Goal: Book appointment/travel/reservation

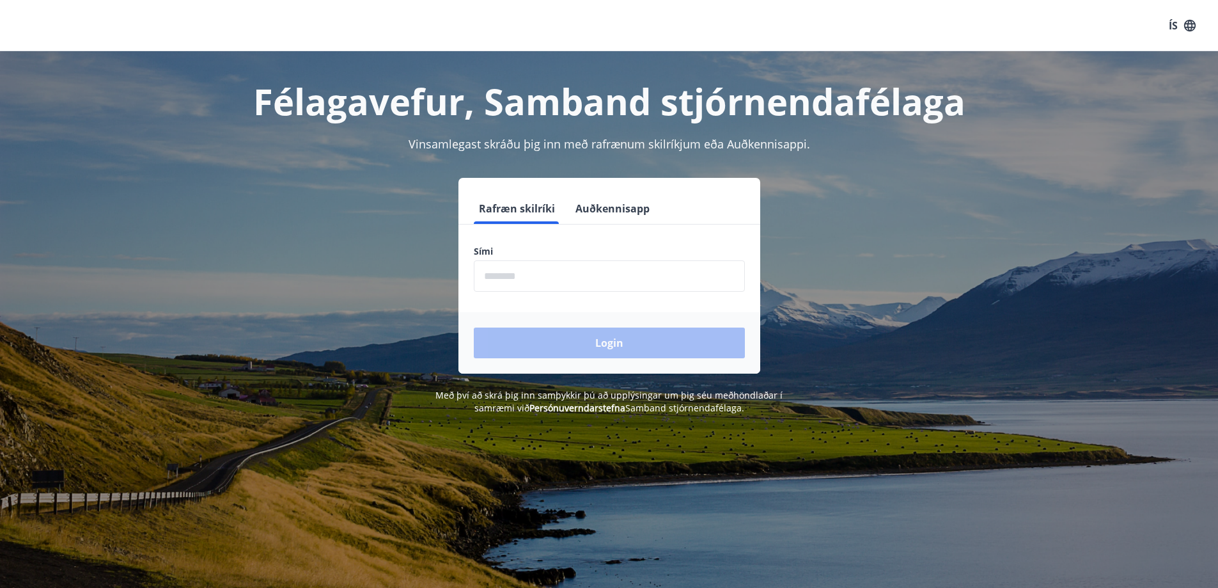
click at [497, 275] on input "phone" at bounding box center [609, 275] width 271 height 31
type input "********"
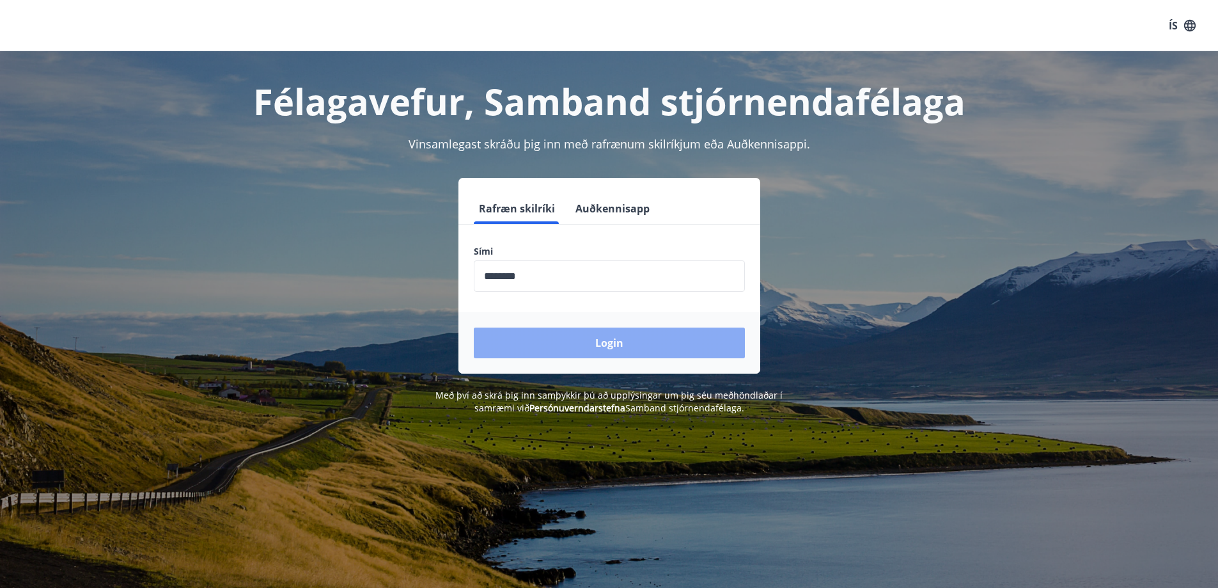
click at [617, 343] on button "Login" at bounding box center [609, 342] width 271 height 31
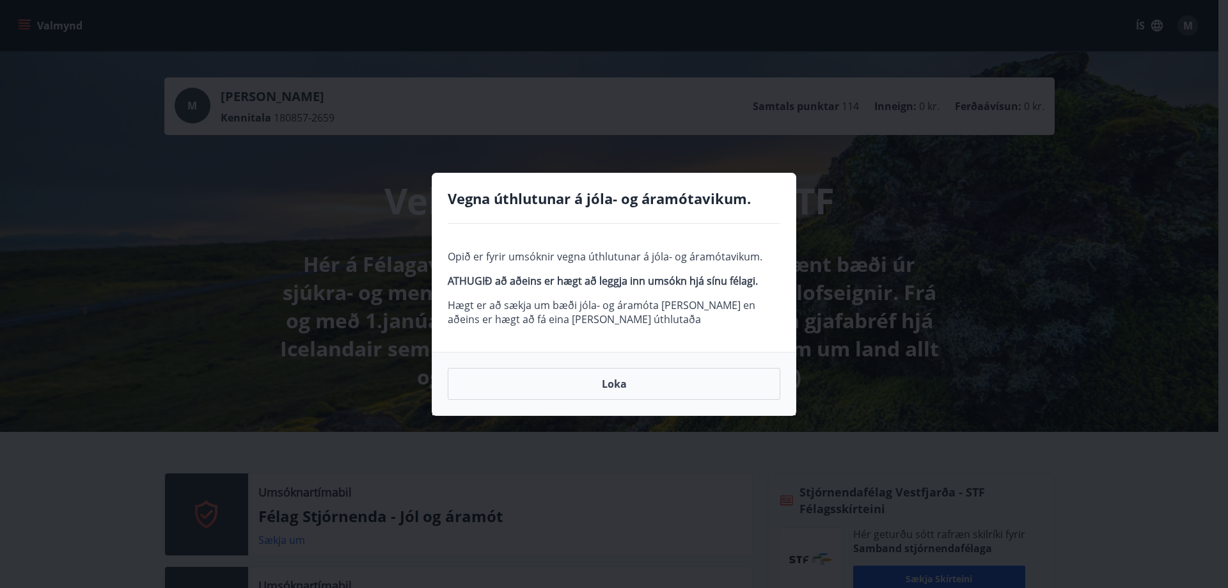
click at [613, 381] on button "Loka" at bounding box center [614, 384] width 332 height 32
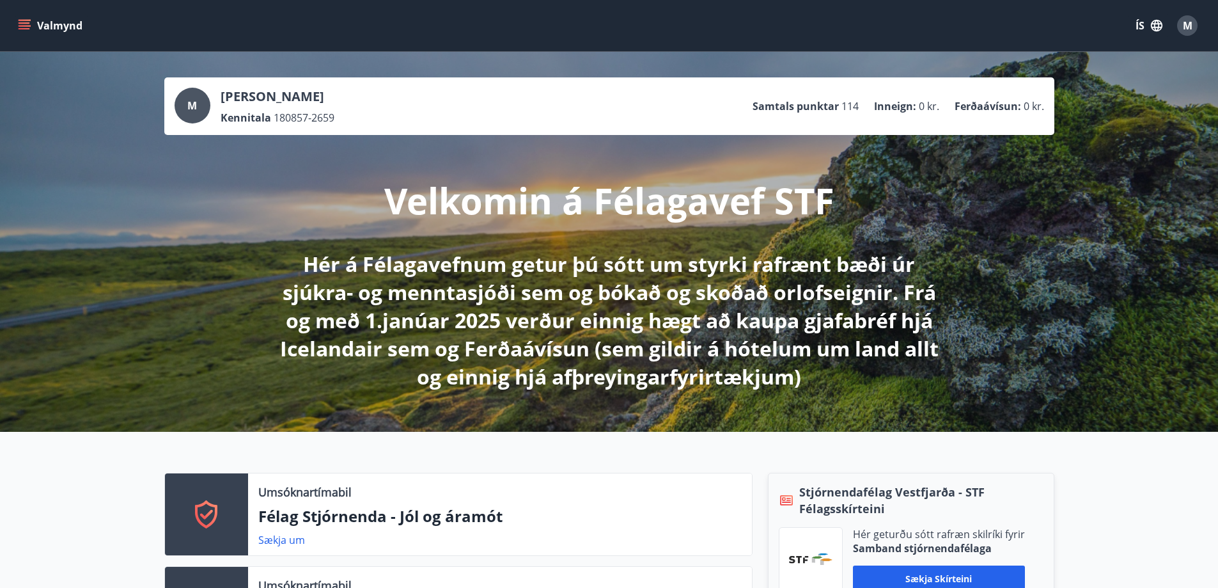
click at [22, 22] on icon "menu" at bounding box center [25, 22] width 12 height 1
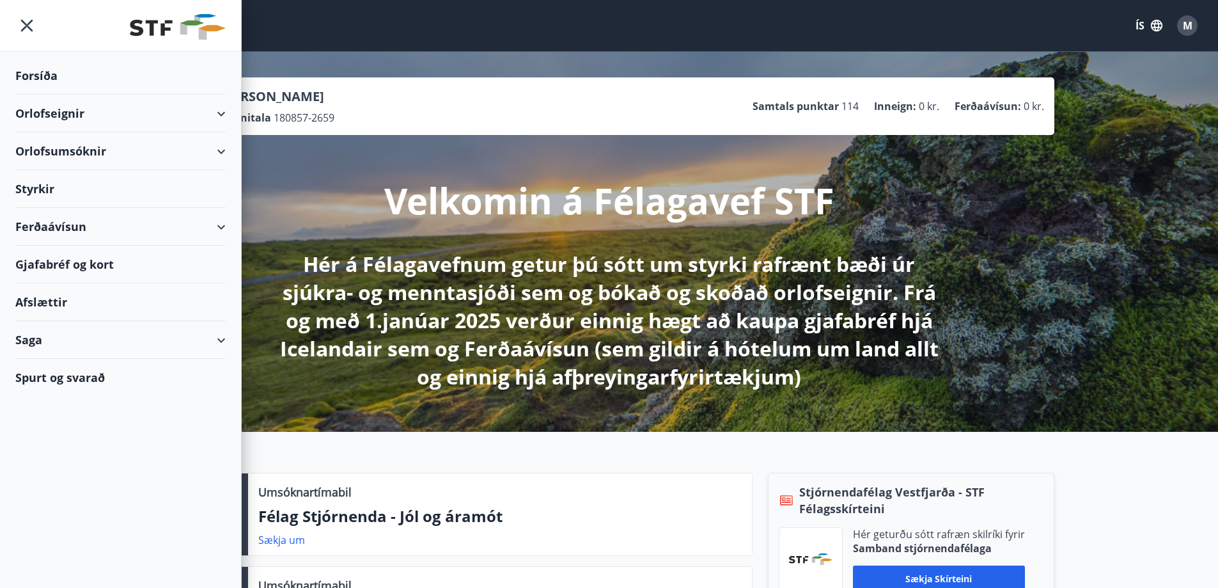
click at [224, 106] on div "Orlofseignir" at bounding box center [120, 114] width 210 height 38
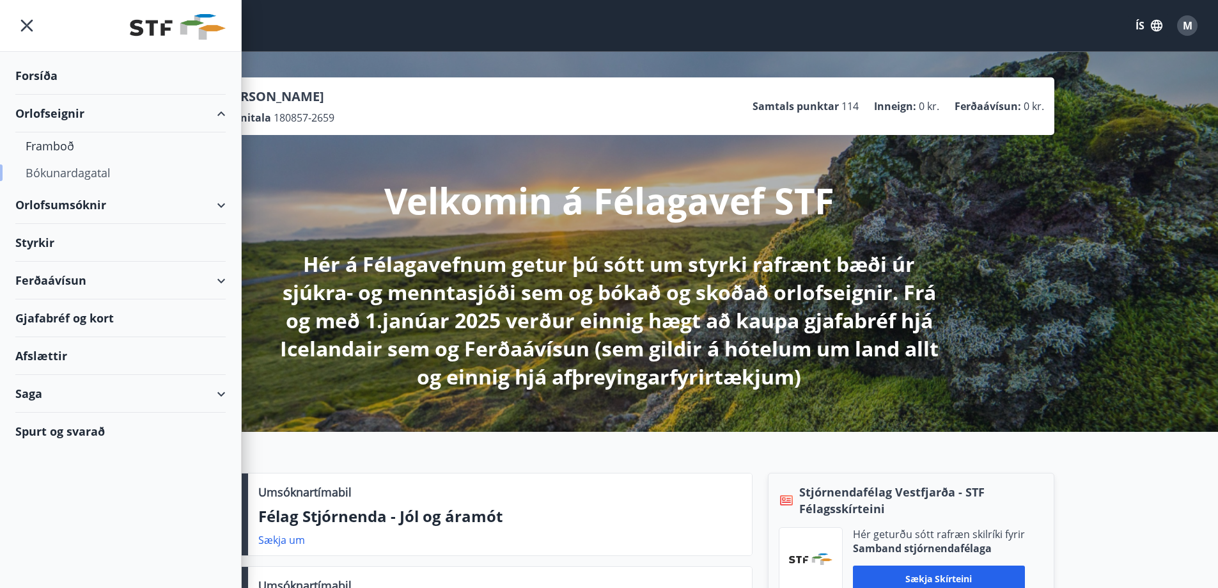
click at [70, 170] on div "Bókunardagatal" at bounding box center [121, 172] width 190 height 27
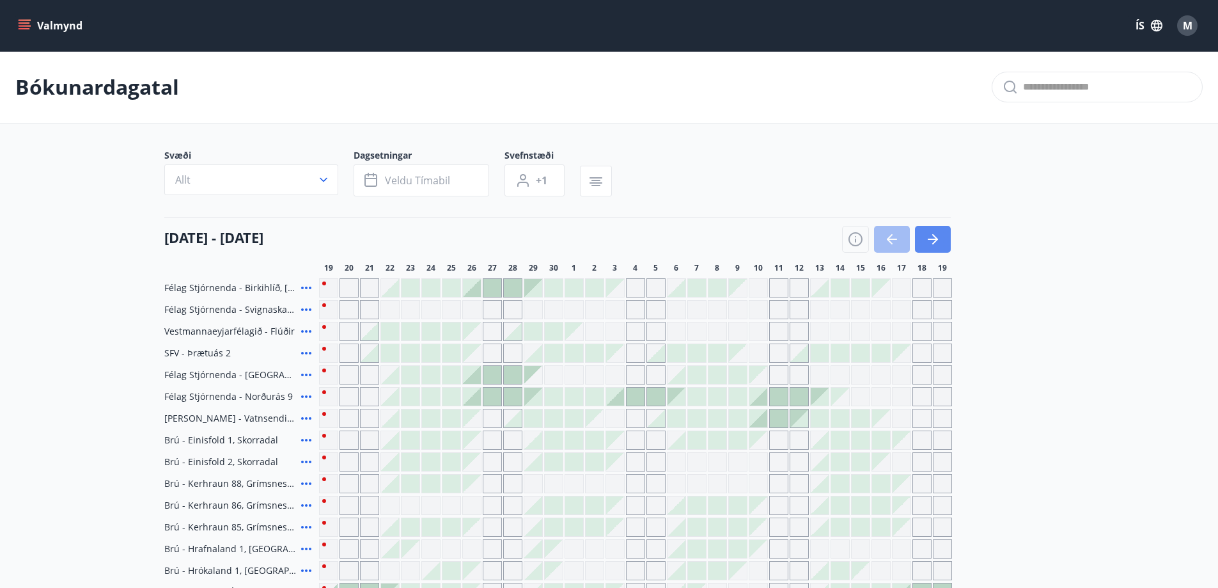
click at [931, 229] on button "button" at bounding box center [933, 239] width 36 height 27
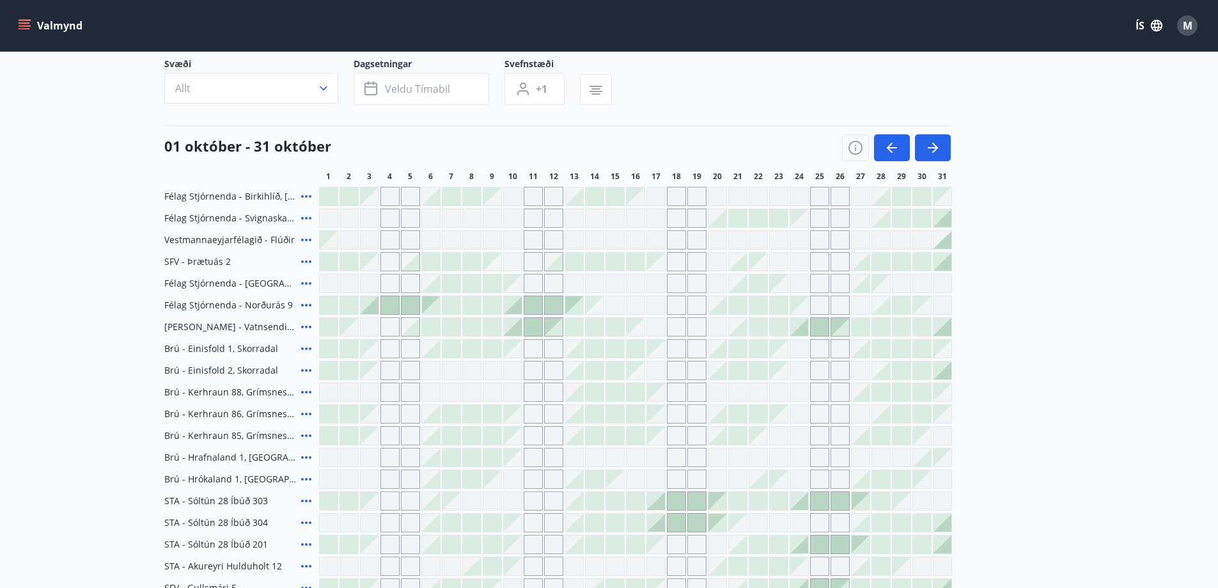
scroll to position [128, 0]
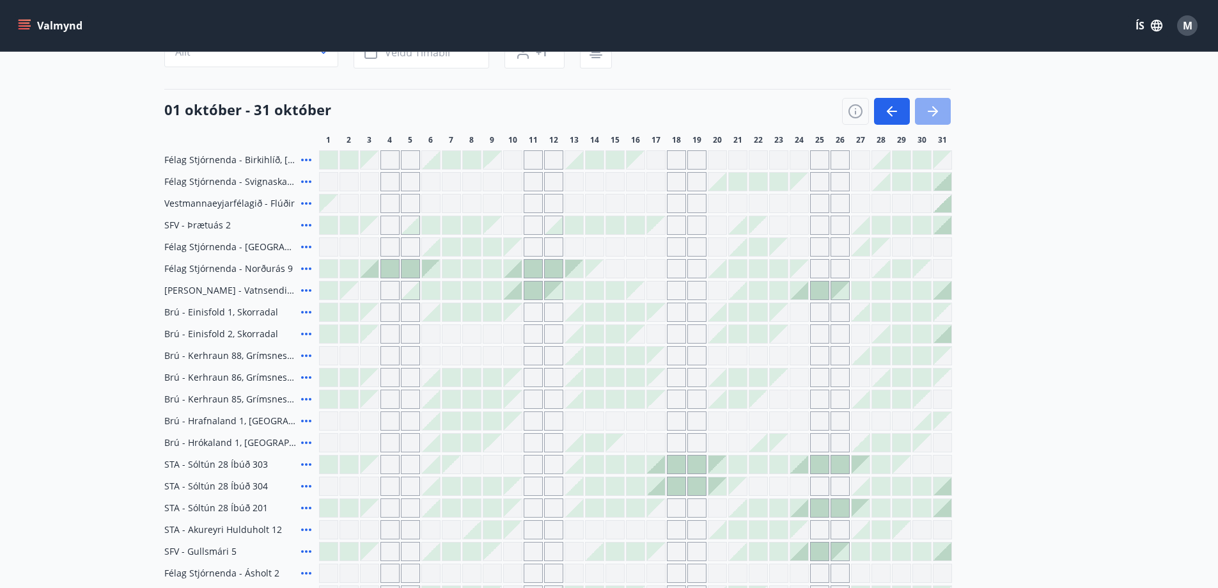
click at [932, 113] on icon "button" at bounding box center [932, 111] width 15 height 15
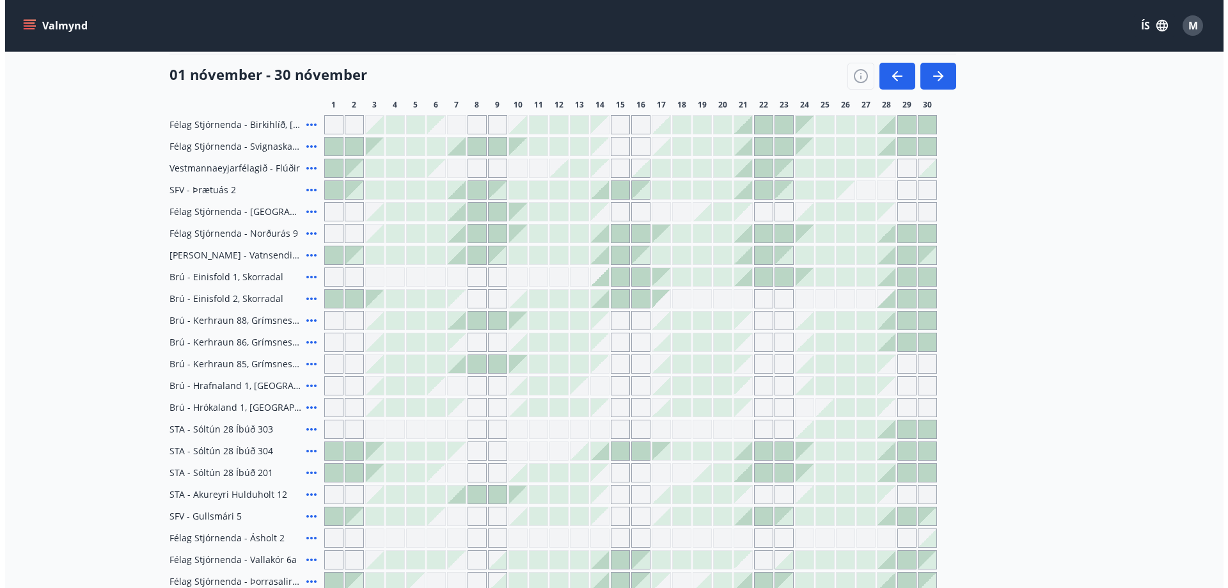
scroll to position [256, 0]
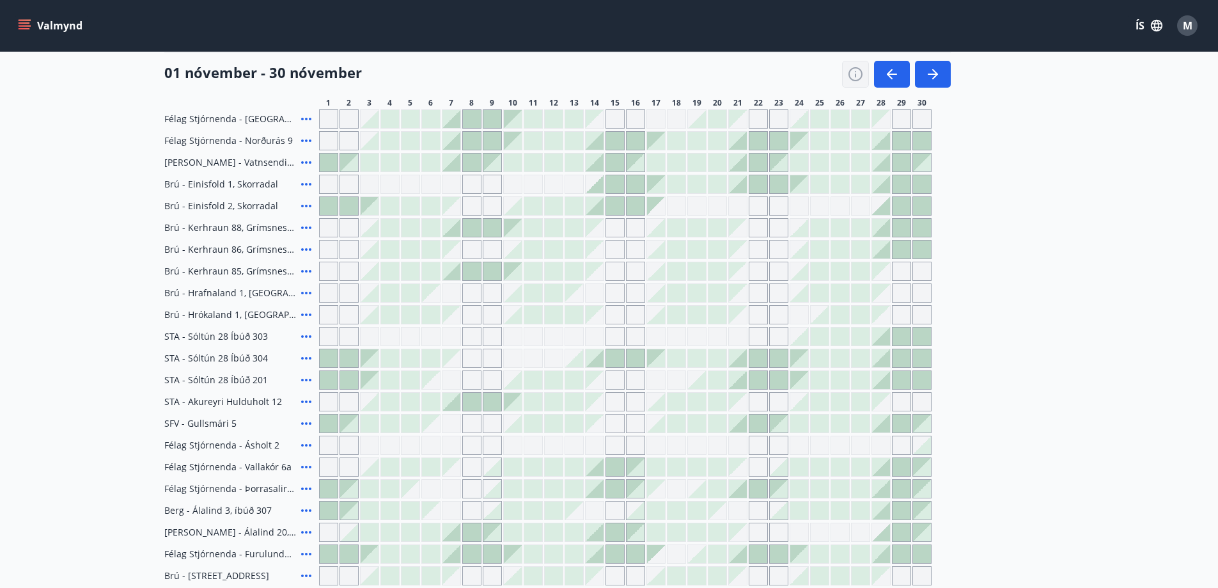
click at [855, 72] on icon "button" at bounding box center [855, 73] width 15 height 15
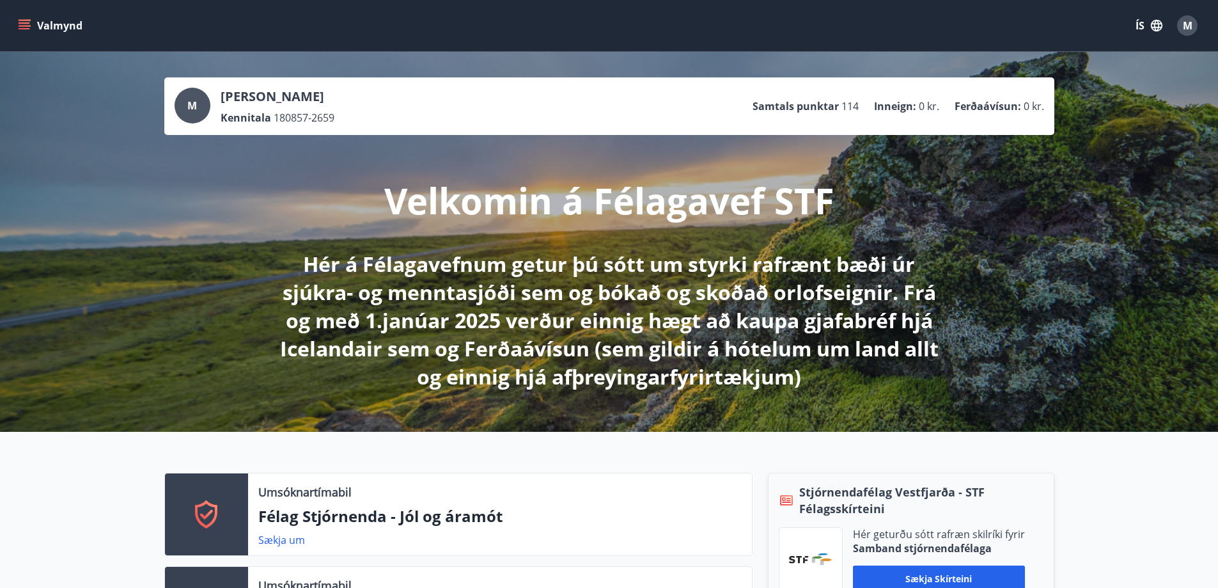
click at [22, 21] on icon "menu" at bounding box center [24, 25] width 13 height 13
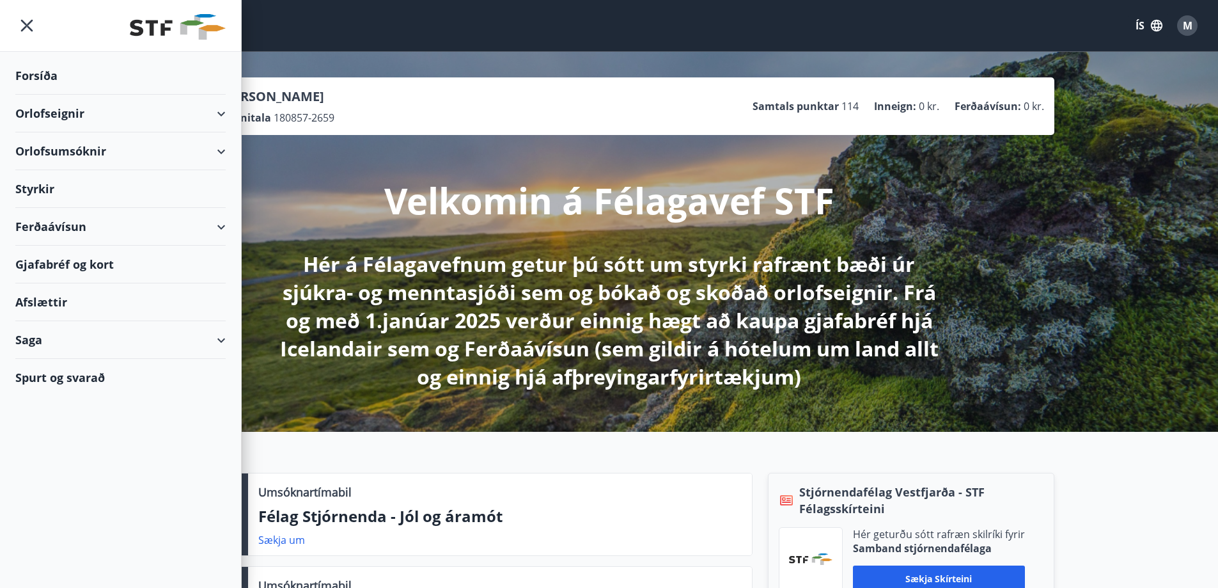
click at [223, 115] on div "Orlofseignir" at bounding box center [120, 114] width 210 height 38
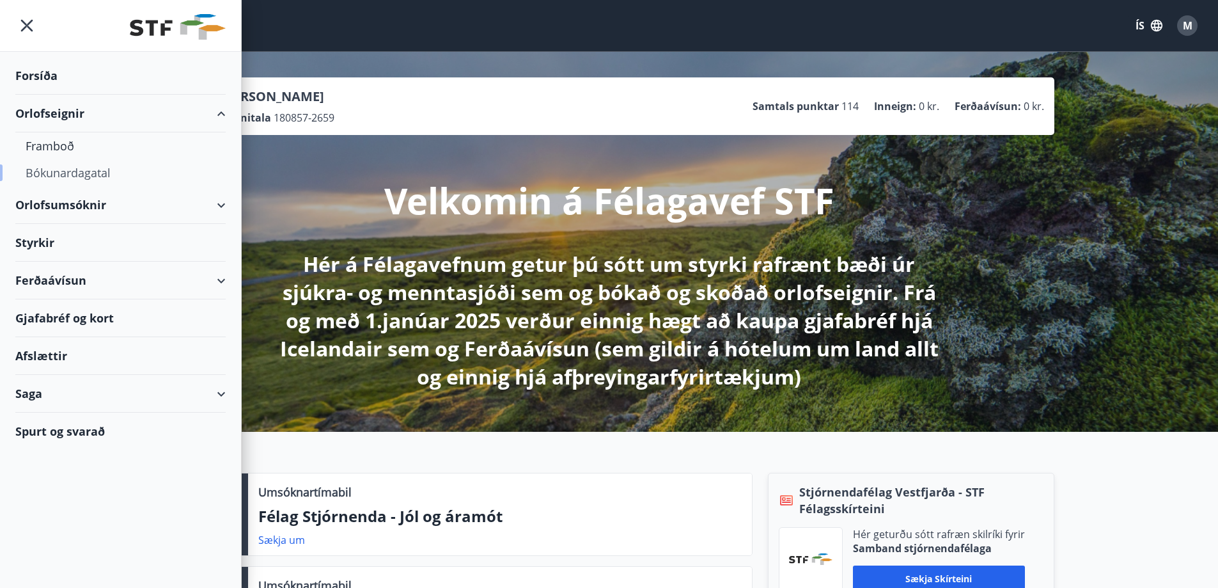
click at [84, 168] on div "Bókunardagatal" at bounding box center [121, 172] width 190 height 27
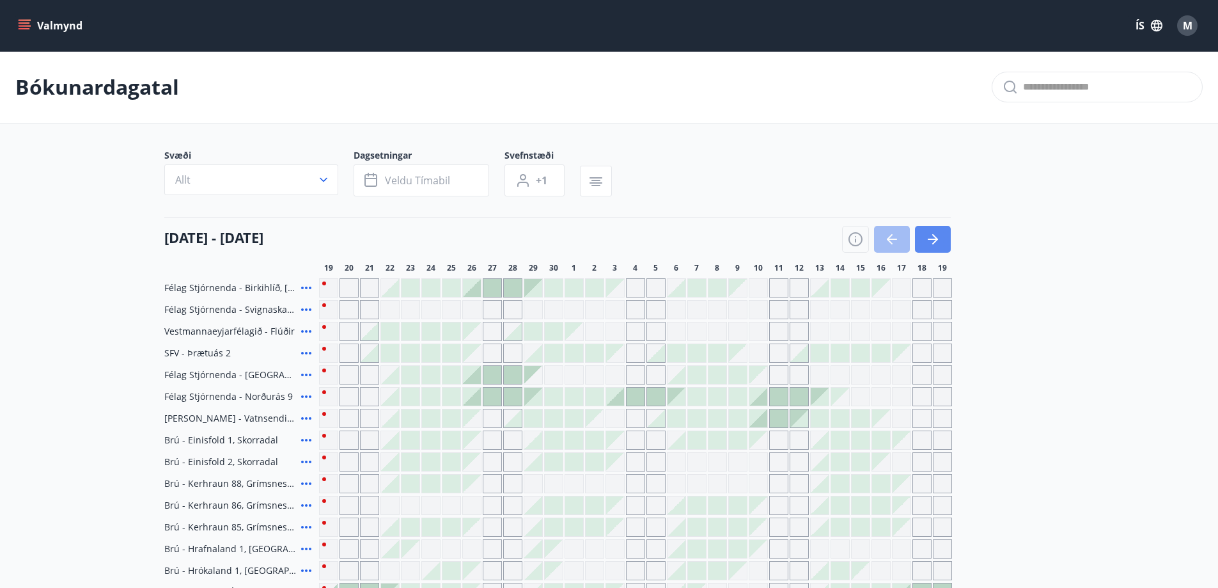
click at [926, 239] on icon "button" at bounding box center [932, 238] width 15 height 15
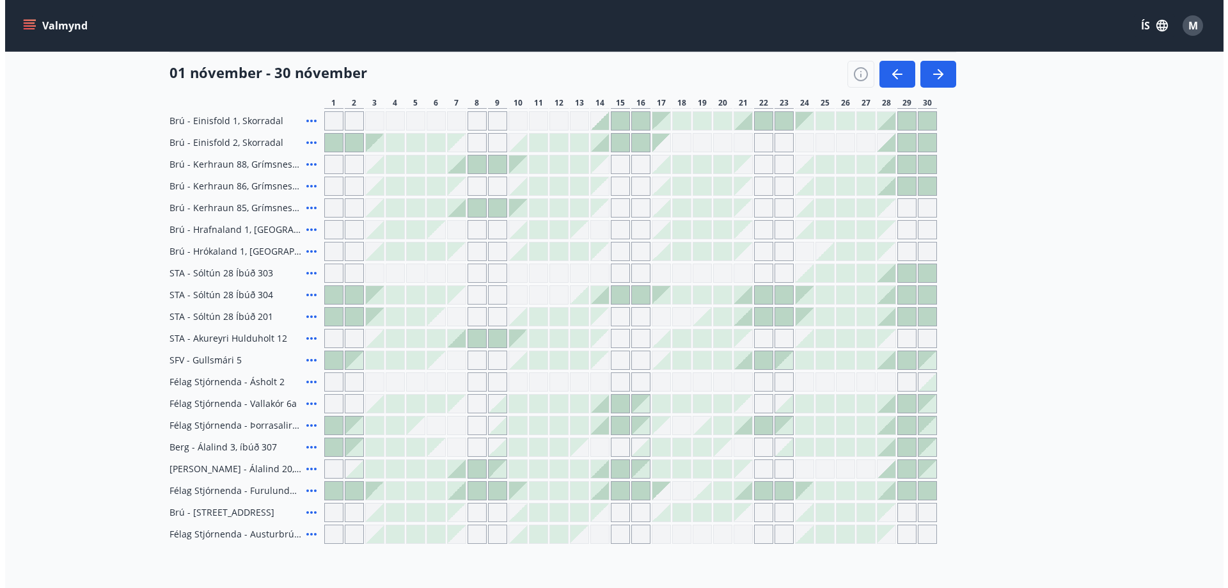
scroll to position [320, 0]
click at [882, 359] on div at bounding box center [881, 359] width 18 height 18
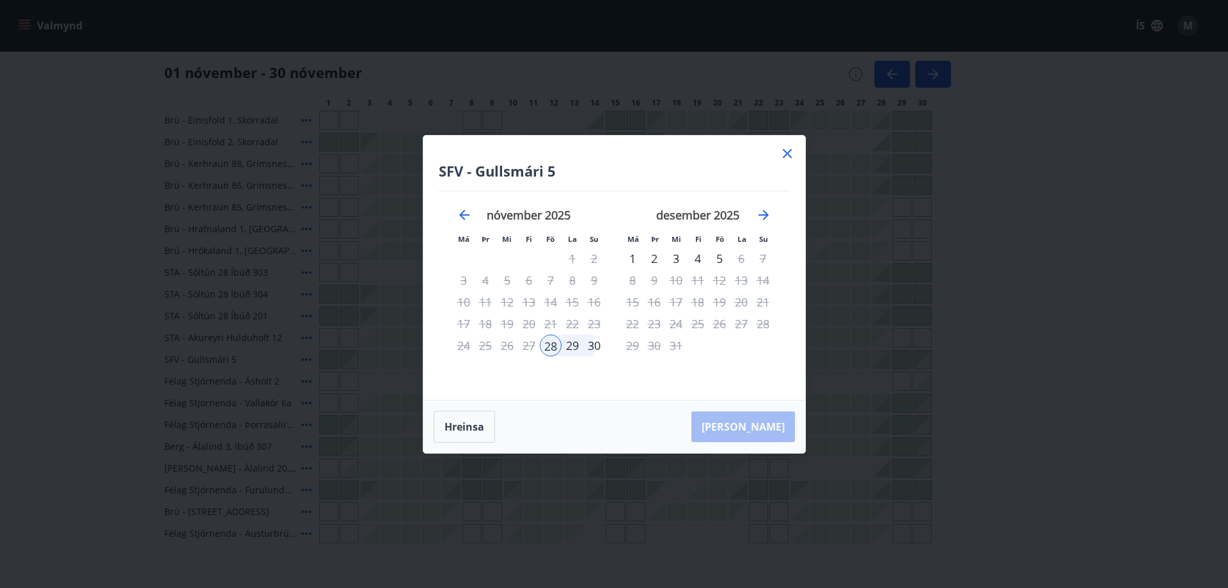
click at [634, 254] on div "1" at bounding box center [632, 258] width 22 height 22
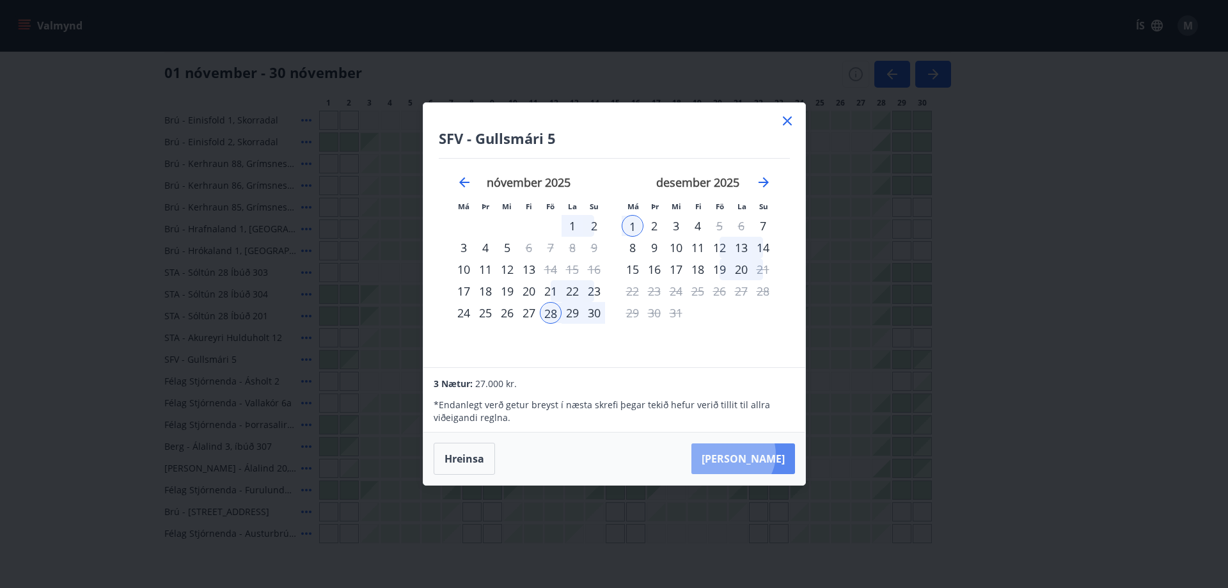
click at [771, 454] on button "Taka Frá" at bounding box center [743, 458] width 104 height 31
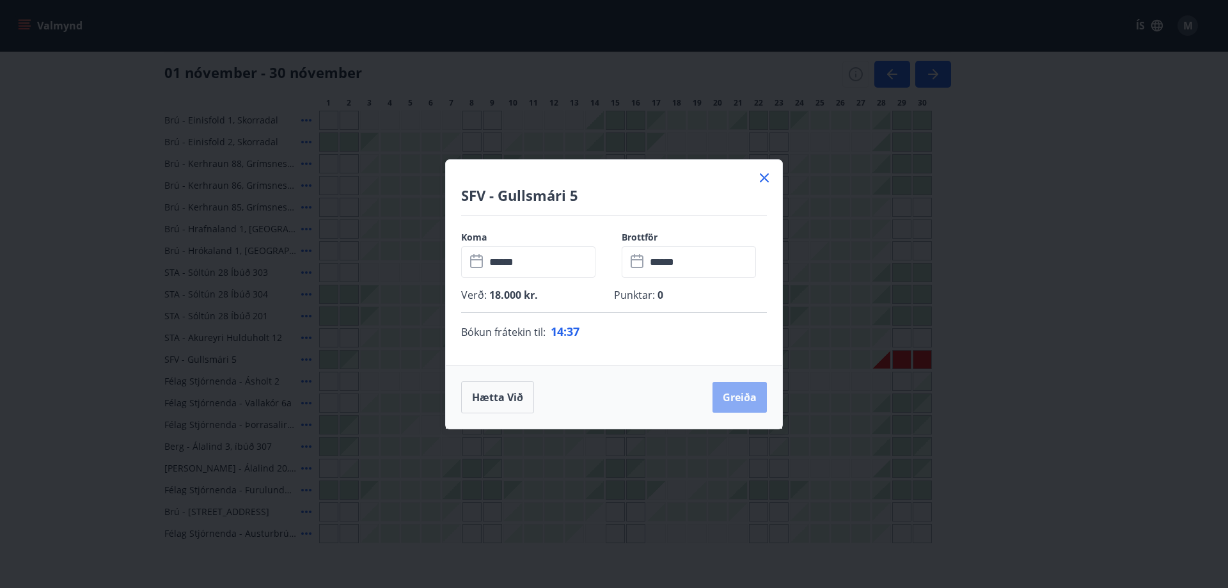
click at [736, 394] on button "Greiða" at bounding box center [739, 397] width 54 height 31
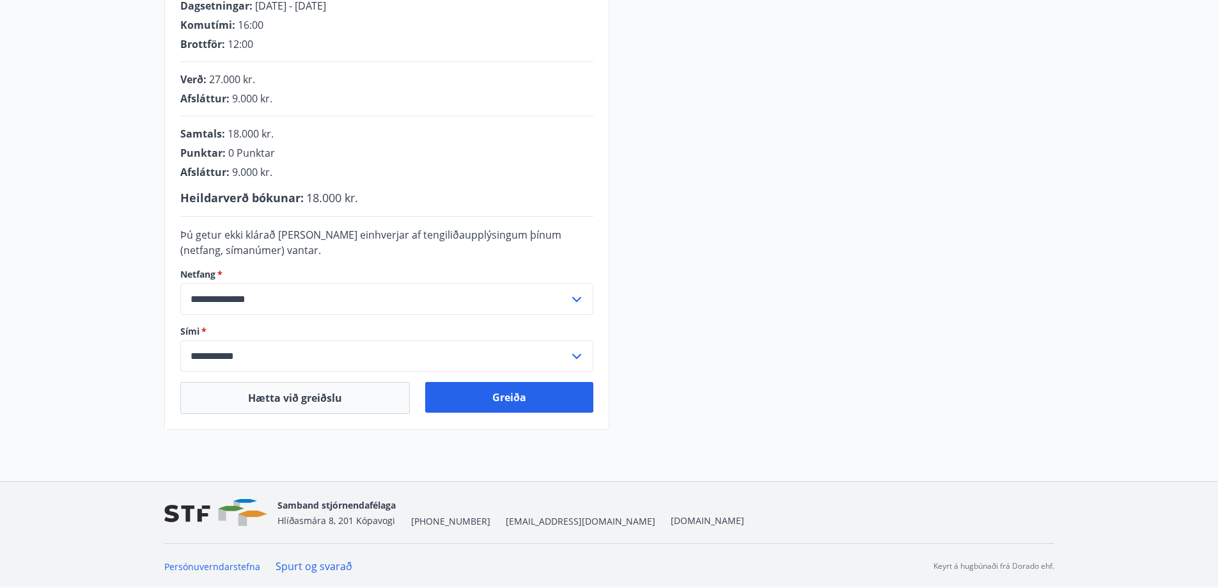
scroll to position [277, 0]
click at [515, 393] on button "Greiða" at bounding box center [509, 396] width 168 height 31
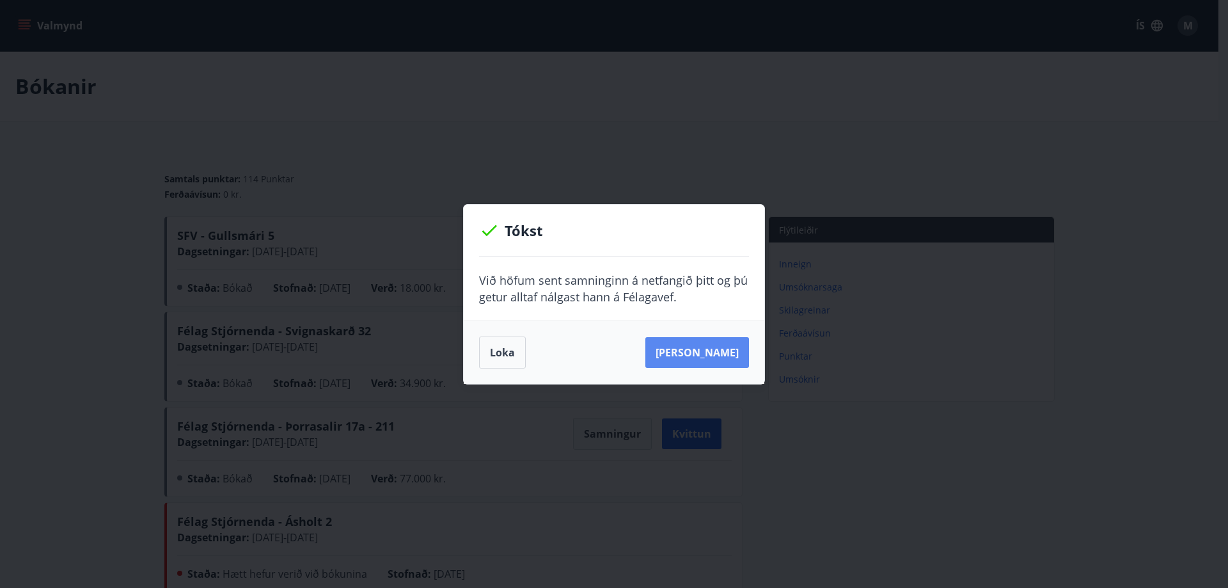
click at [708, 340] on button "Sjá samning" at bounding box center [697, 352] width 104 height 31
